Goal: Transaction & Acquisition: Purchase product/service

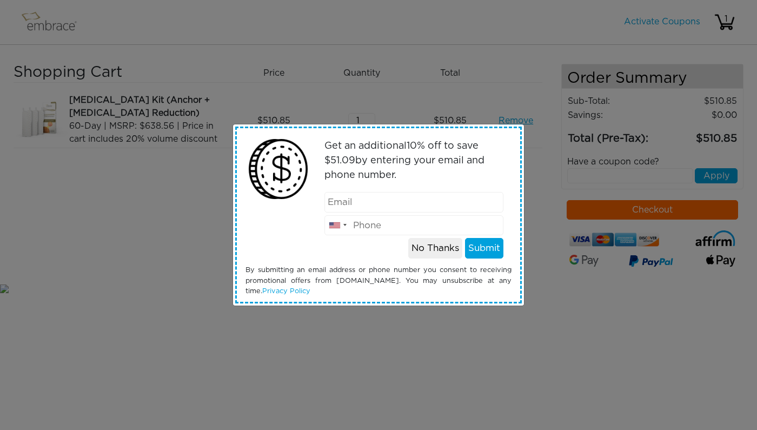
click at [436, 243] on button "No Thanks" at bounding box center [435, 248] width 54 height 21
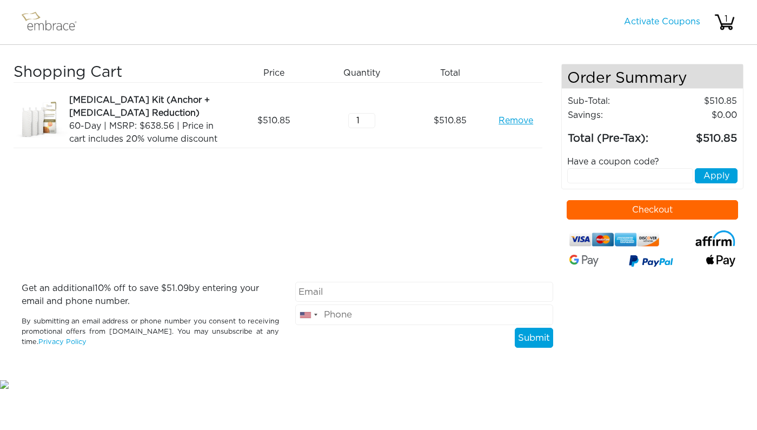
click at [56, 27] on img at bounding box center [54, 22] width 70 height 27
click at [31, 10] on img at bounding box center [54, 22] width 70 height 27
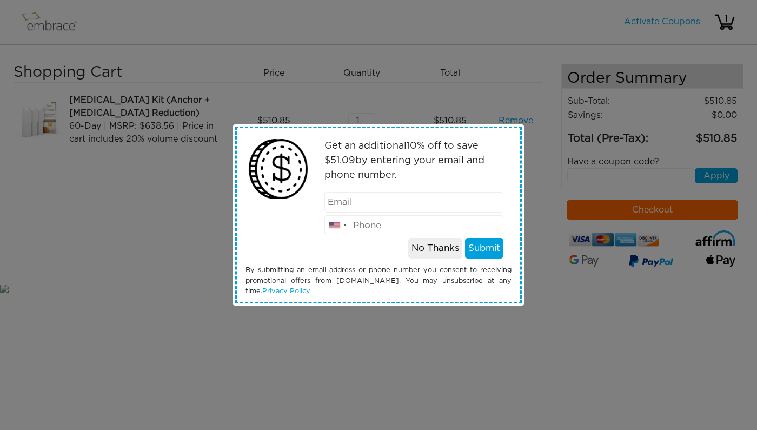
click at [418, 248] on button "No Thanks" at bounding box center [435, 248] width 54 height 21
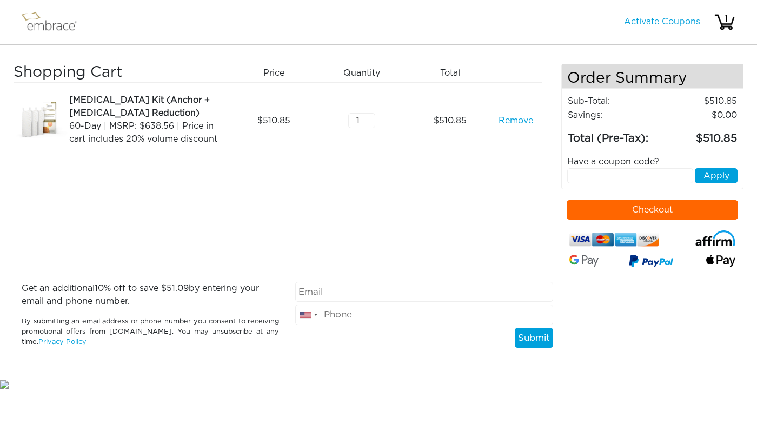
click at [595, 177] on input "text" at bounding box center [630, 175] width 126 height 15
paste input "CRM20OFF"
type input "CRM20OFF"
click at [709, 181] on button "Apply" at bounding box center [716, 175] width 43 height 15
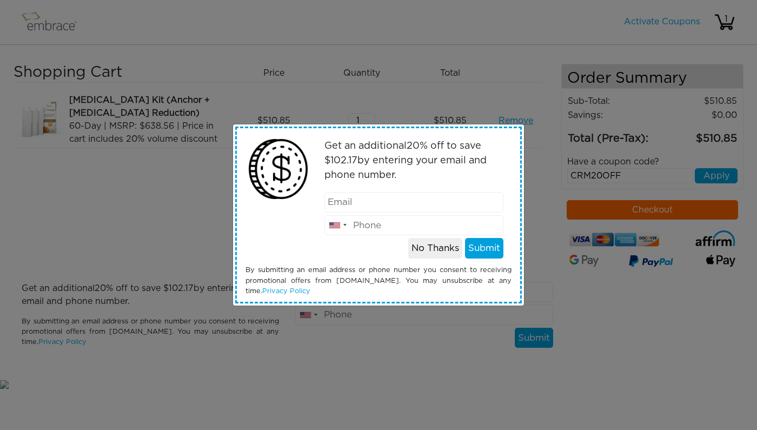
type input "sonyamahon1@gmail.com"
type input "808"
type input "8084946370"
click at [477, 250] on button "Submit" at bounding box center [484, 248] width 38 height 21
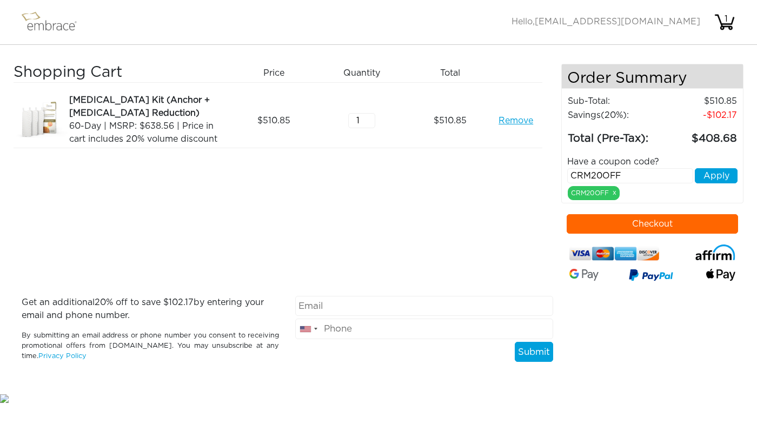
click at [584, 225] on button "Checkout" at bounding box center [653, 223] width 172 height 19
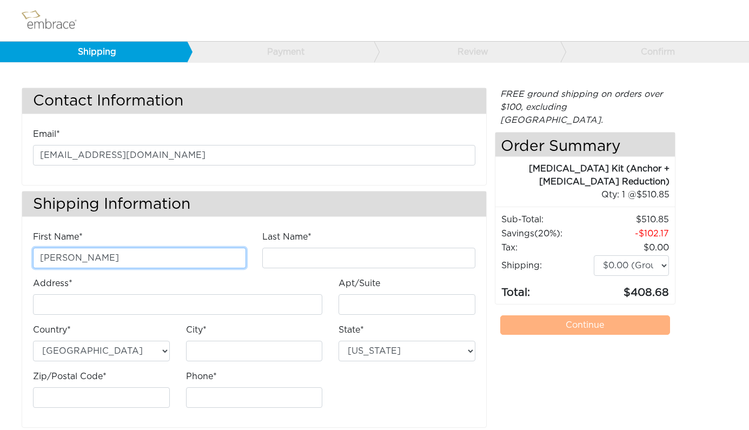
type input "Sonya"
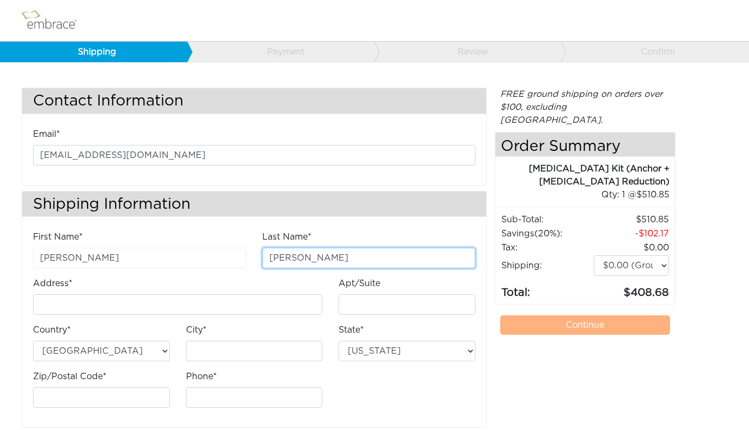
type input "Mahon"
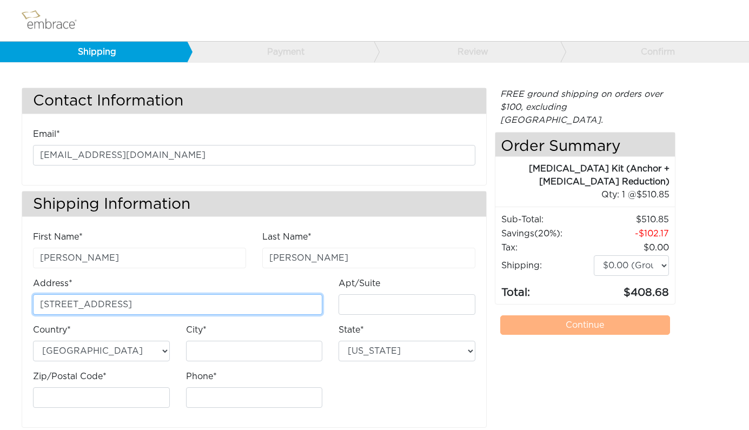
type input "91-1184 Waipuhia Street"
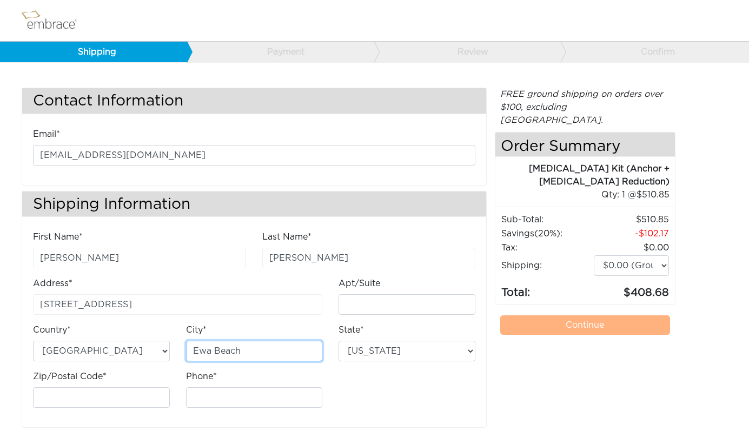
type input "Ewa Beach"
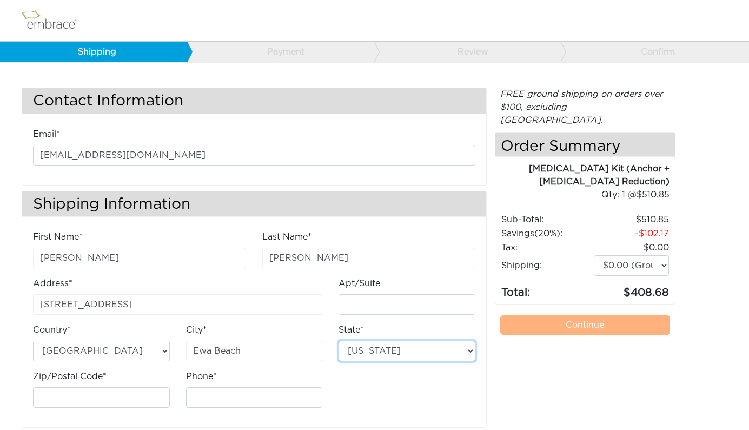
select select "HI"
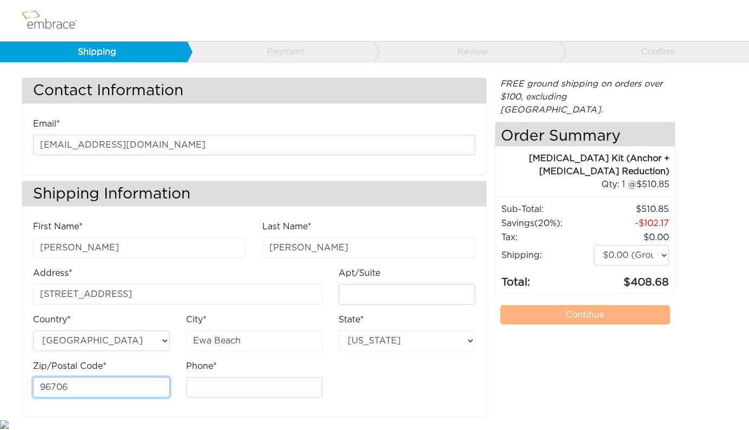
type input "96706"
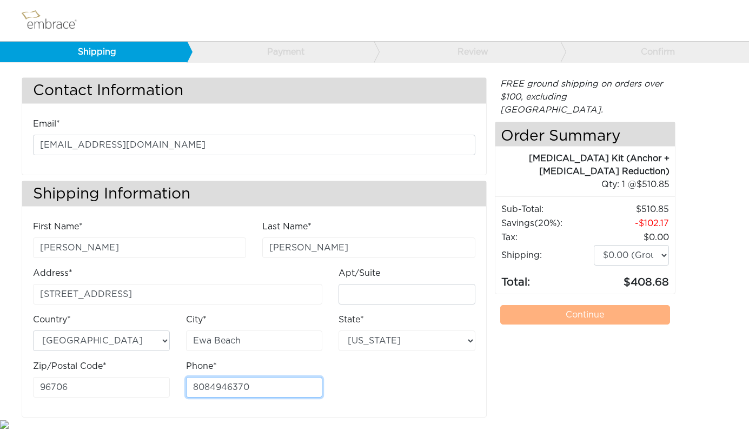
type input "8084946370"
click at [406, 397] on div "First Name* Sonya Last Name* Mahon Address* 91-1184 Waipuhia Street Apt/Suite" at bounding box center [254, 313] width 459 height 186
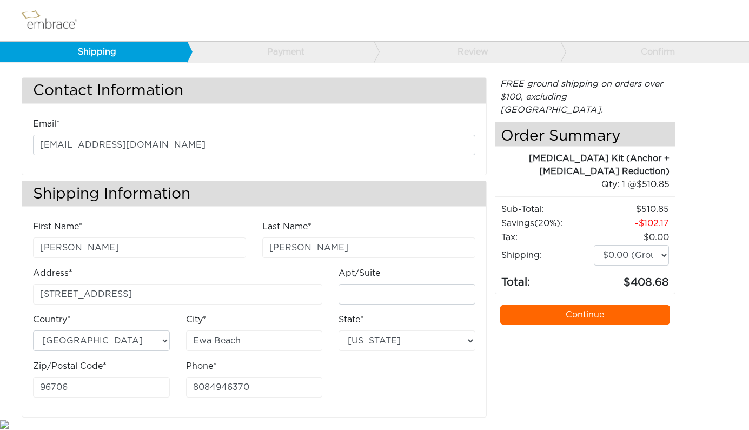
click at [603, 305] on link "Continue" at bounding box center [585, 314] width 170 height 19
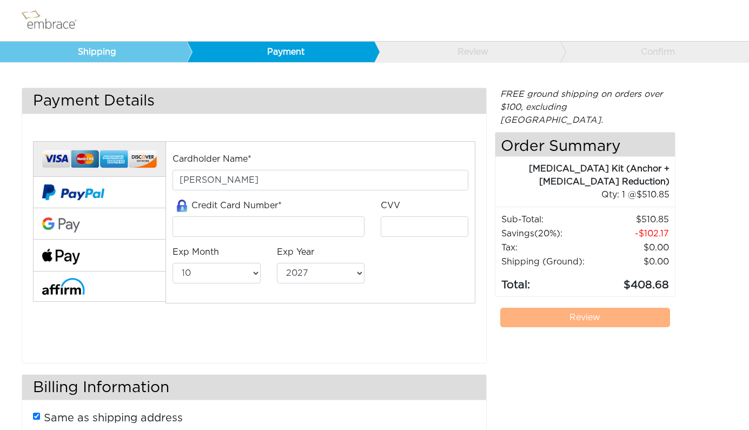
select select "10"
select select "2027"
click at [218, 227] on input "tel" at bounding box center [269, 226] width 192 height 21
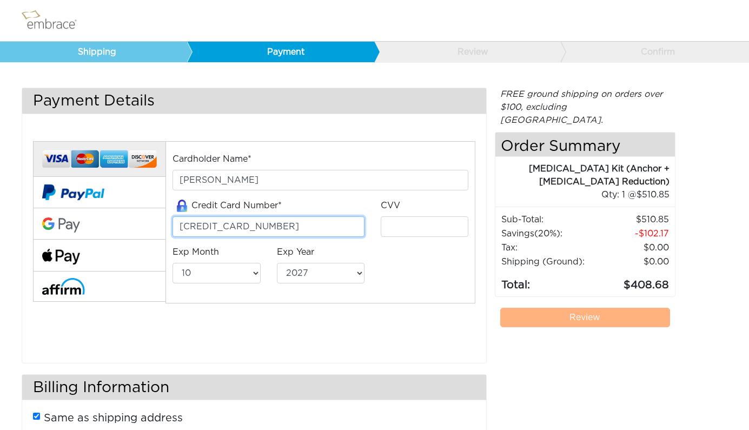
type input "4060955863597708"
click at [420, 240] on div "CVV" at bounding box center [425, 222] width 104 height 47
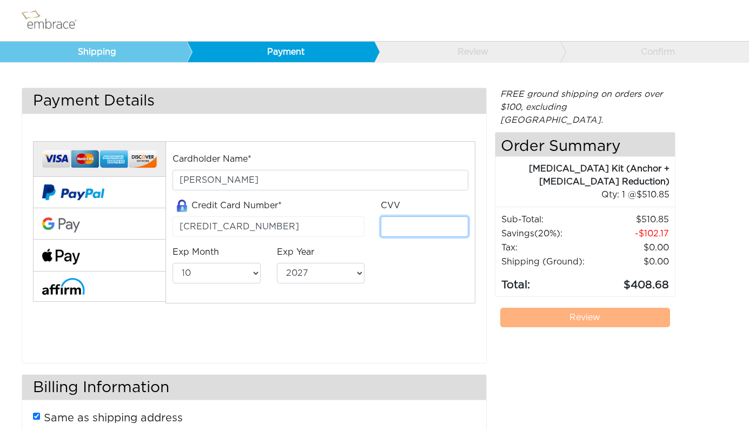
click at [411, 232] on input "tel" at bounding box center [425, 226] width 88 height 21
type input "680"
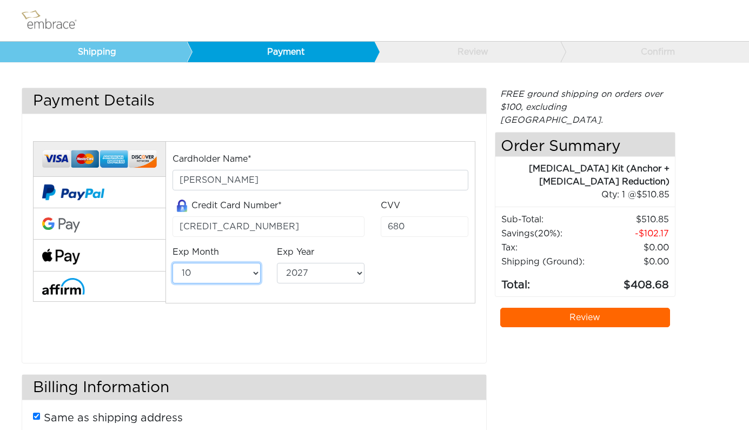
select select "7"
select select "2028"
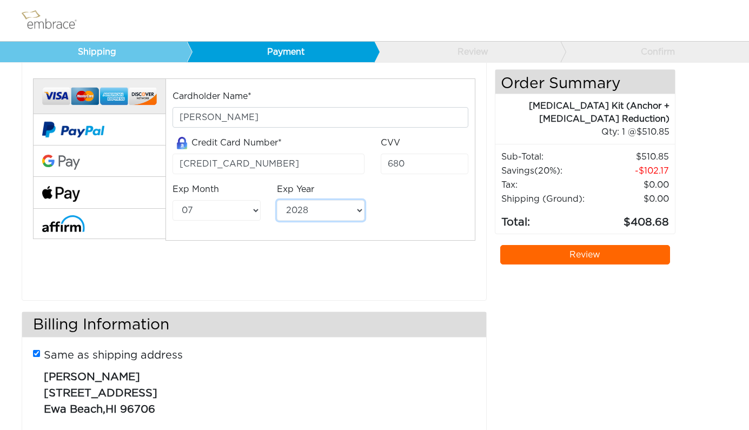
scroll to position [63, 0]
click at [583, 245] on link "Review" at bounding box center [585, 254] width 170 height 19
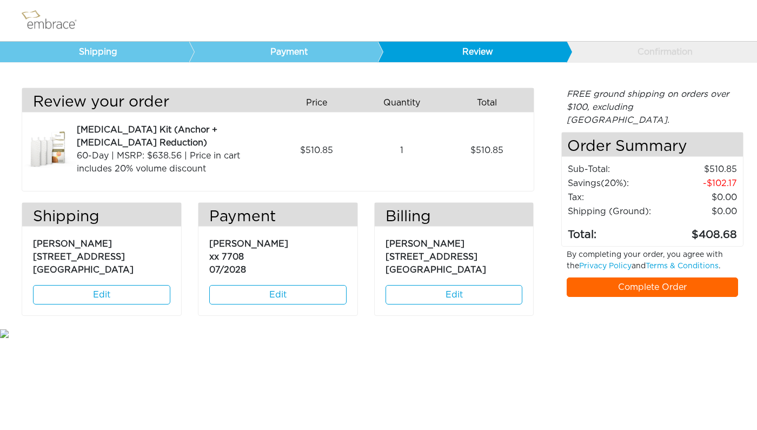
click at [608, 278] on link "Complete Order" at bounding box center [653, 287] width 172 height 19
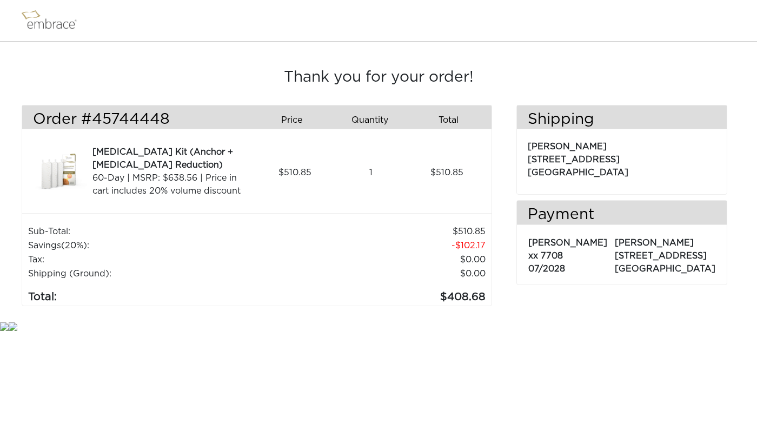
click at [61, 24] on img at bounding box center [54, 20] width 70 height 27
click at [31, 20] on img at bounding box center [54, 20] width 70 height 27
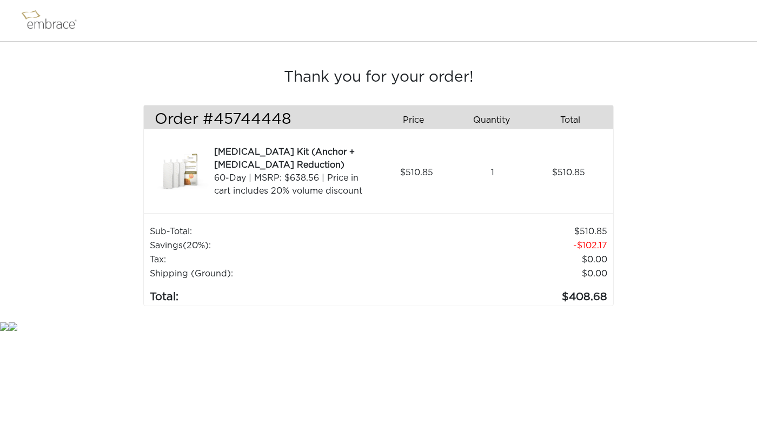
click at [32, 19] on img at bounding box center [54, 20] width 70 height 27
